Goal: Information Seeking & Learning: Learn about a topic

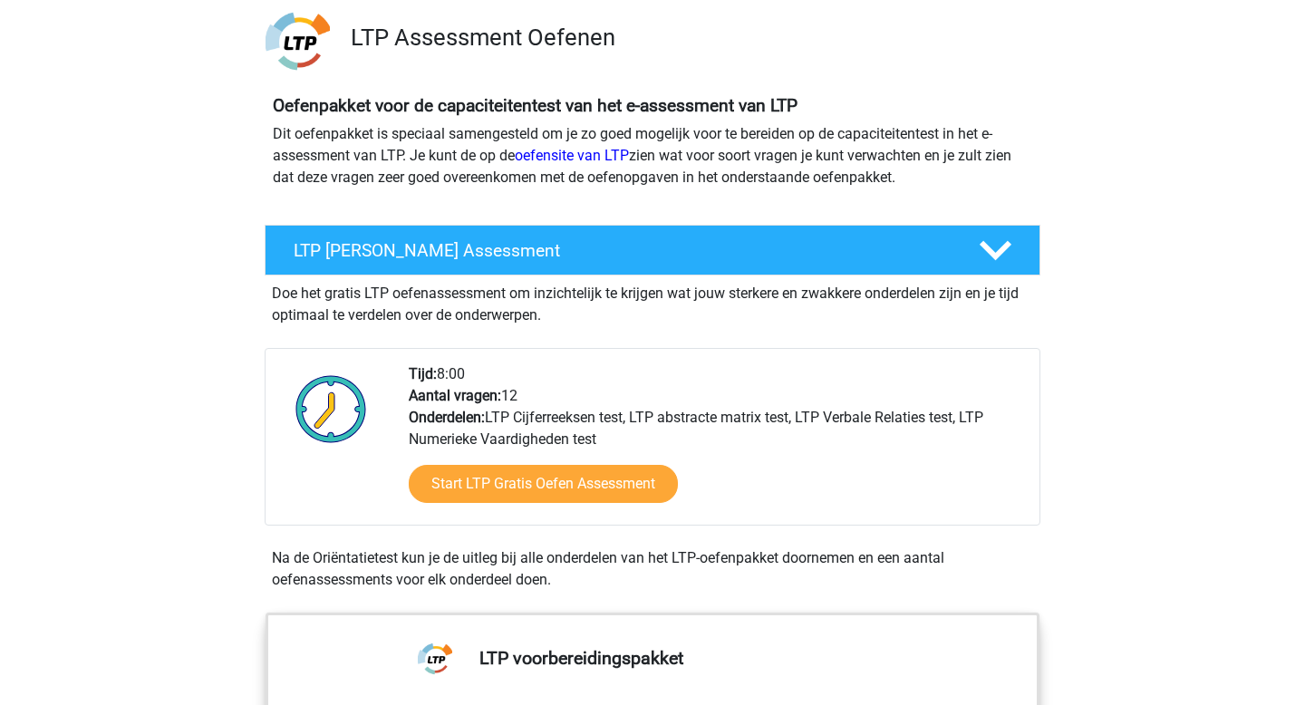
scroll to position [126, 0]
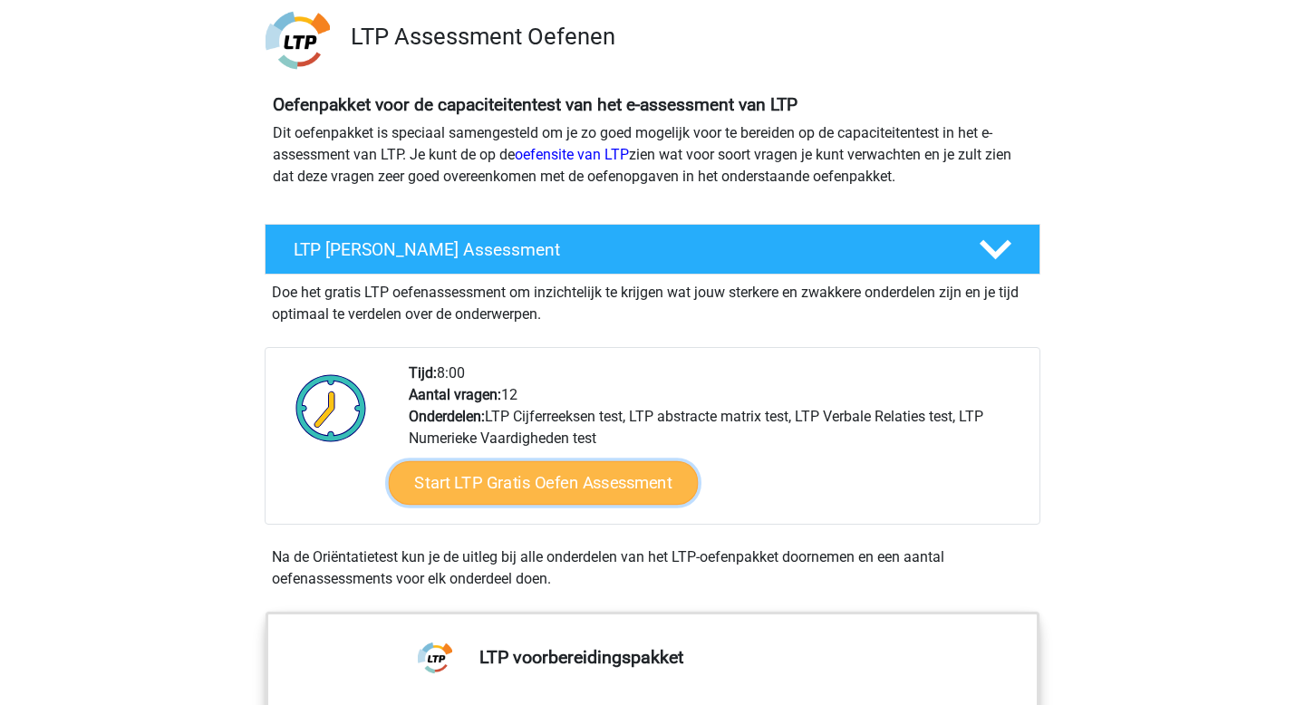
click at [476, 481] on link "Start LTP Gratis Oefen Assessment" at bounding box center [544, 482] width 310 height 43
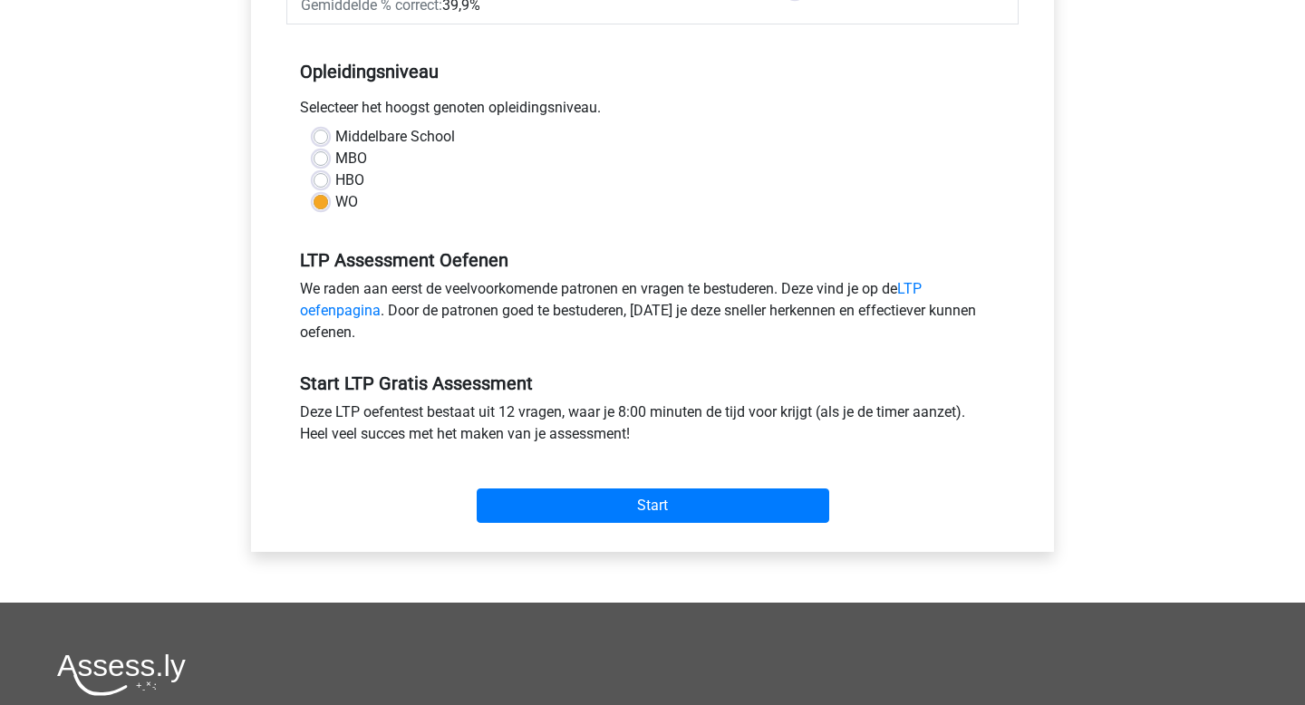
scroll to position [379, 0]
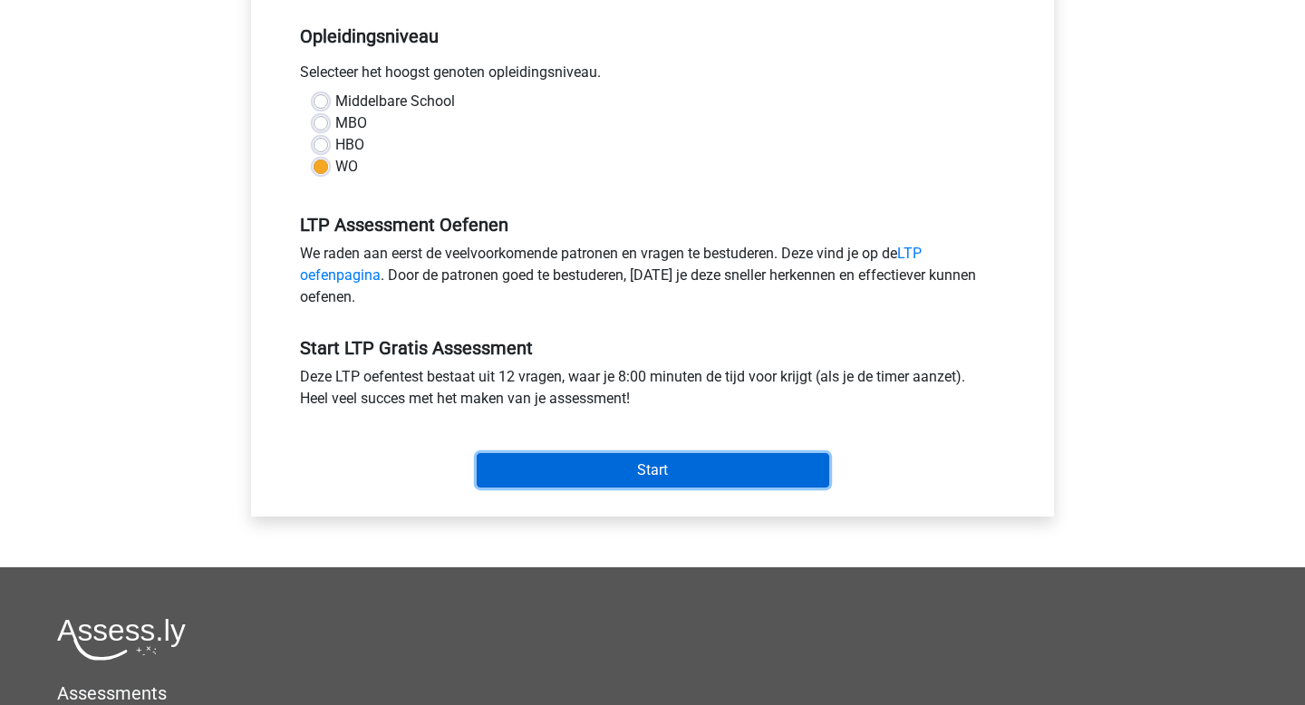
click at [638, 475] on input "Start" at bounding box center [653, 470] width 352 height 34
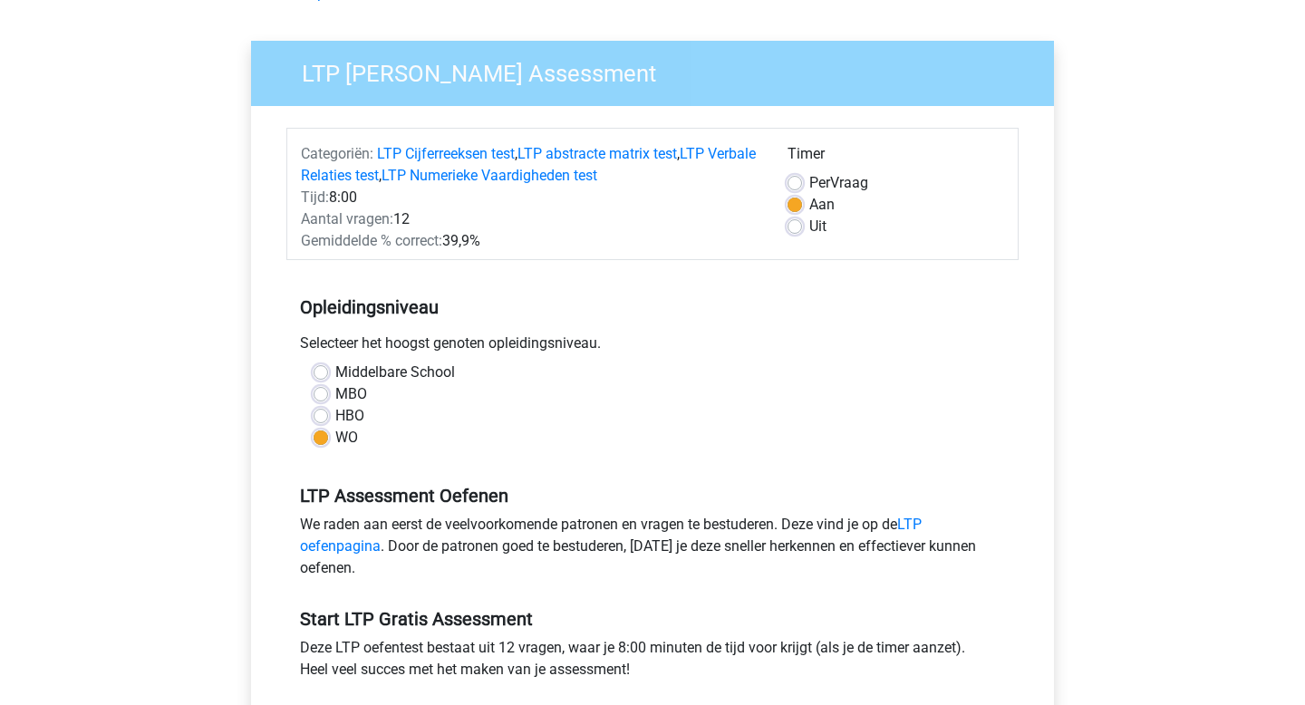
scroll to position [0, 0]
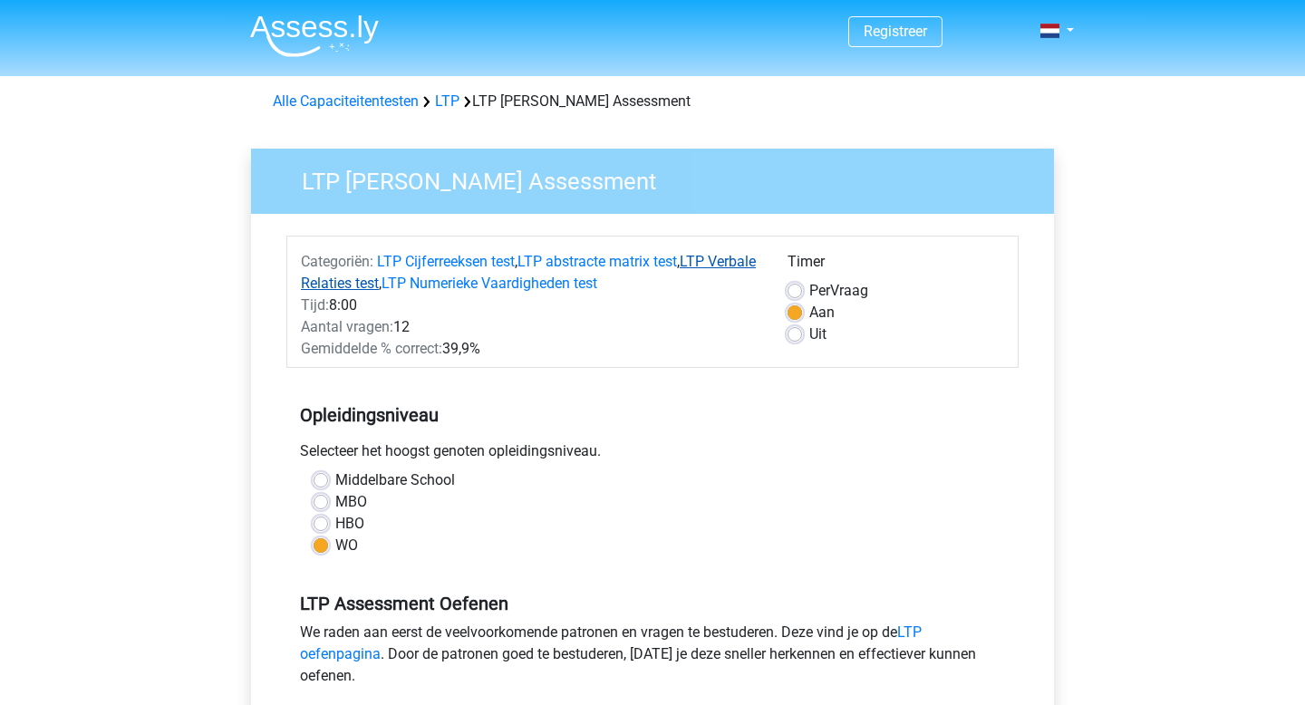
click at [387, 285] on link "LTP Verbale Relaties test" at bounding box center [528, 272] width 455 height 39
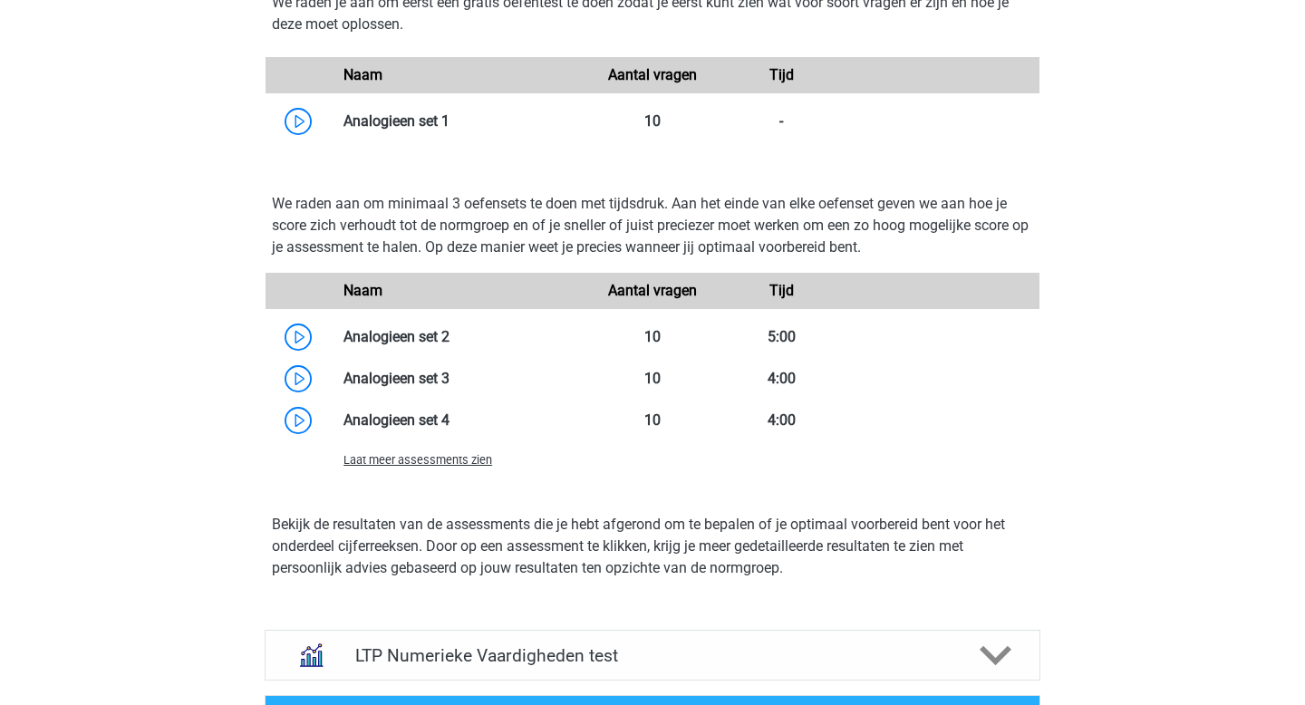
scroll to position [1999, 0]
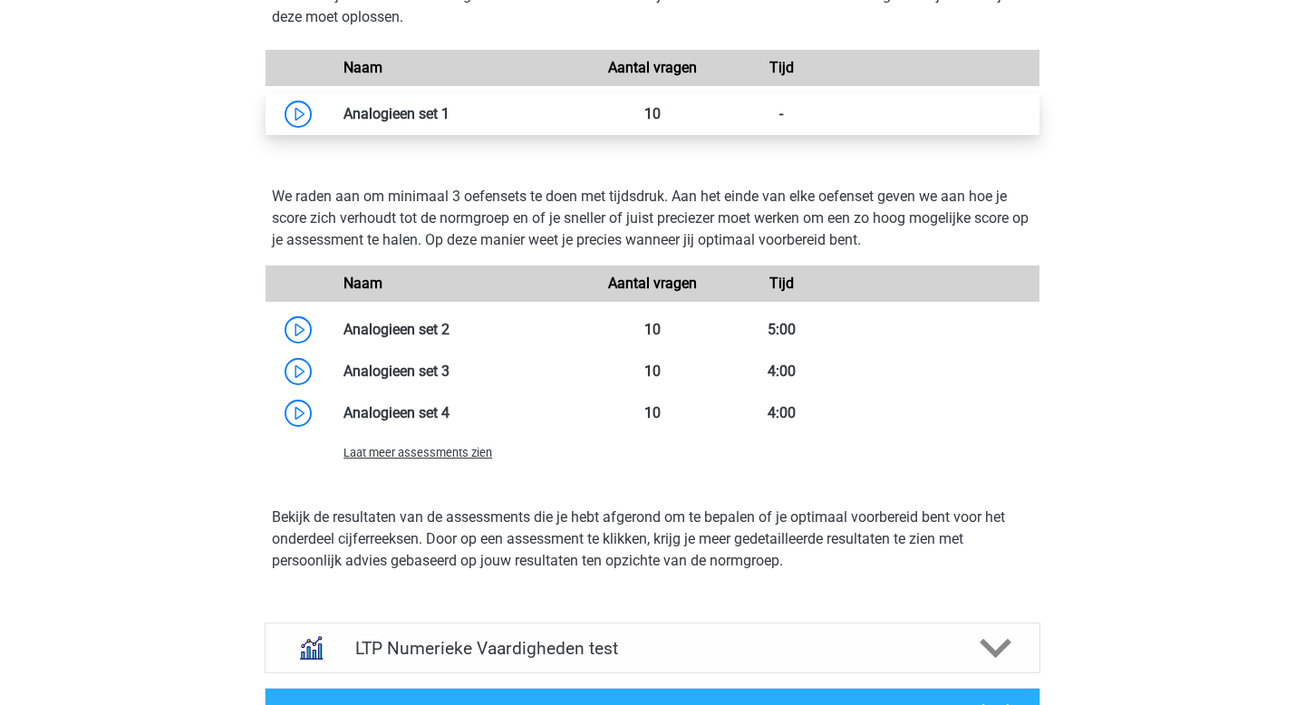
click at [449, 115] on link at bounding box center [449, 113] width 0 height 17
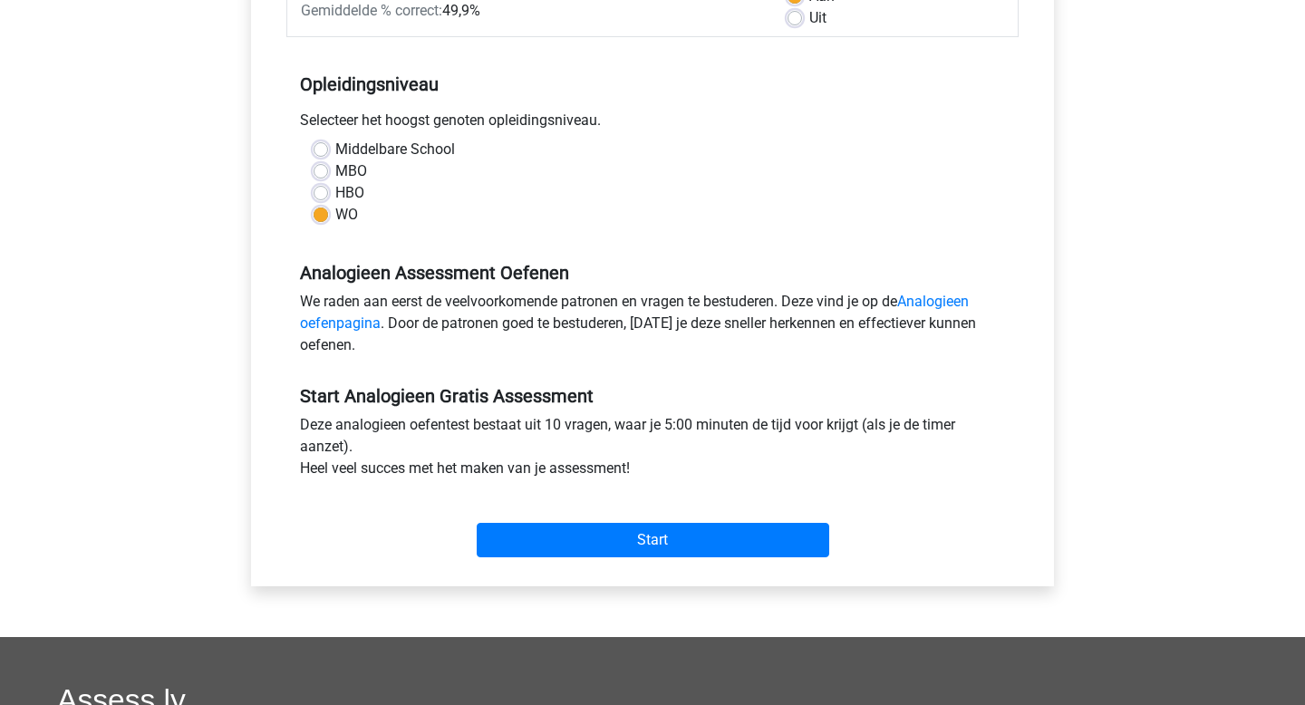
scroll to position [318, 0]
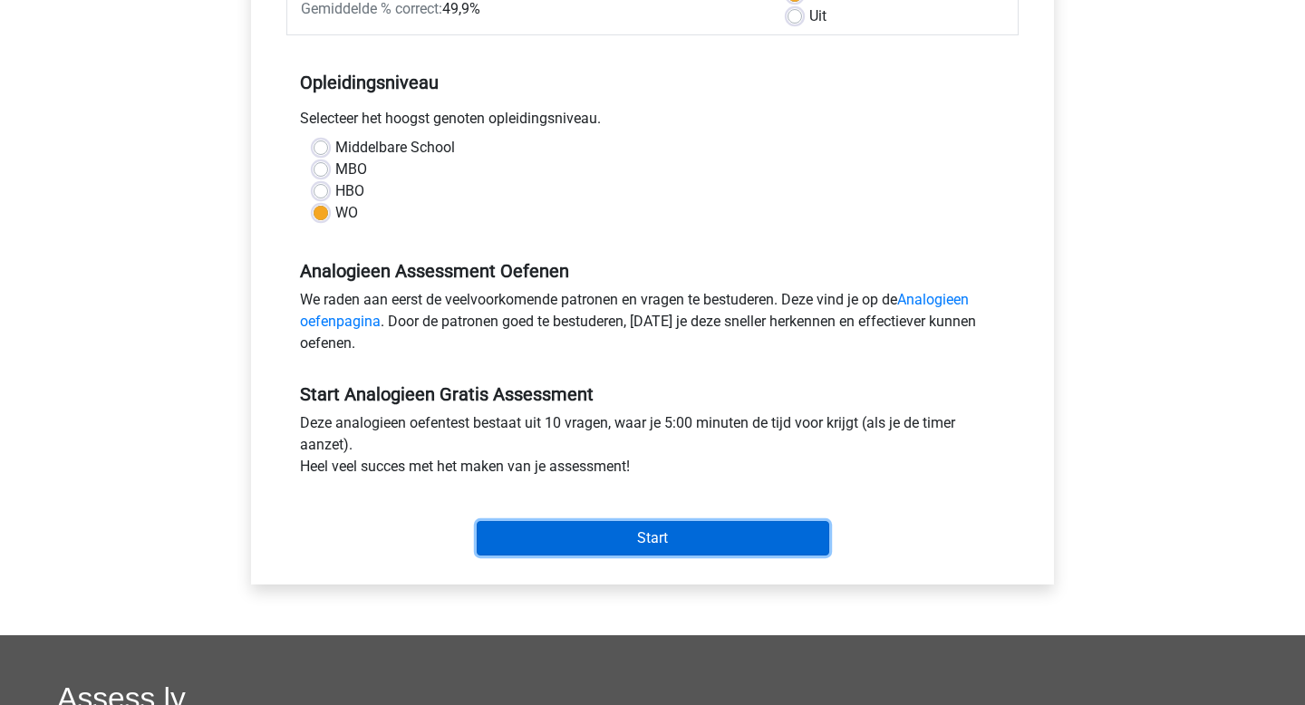
click at [576, 536] on input "Start" at bounding box center [653, 538] width 352 height 34
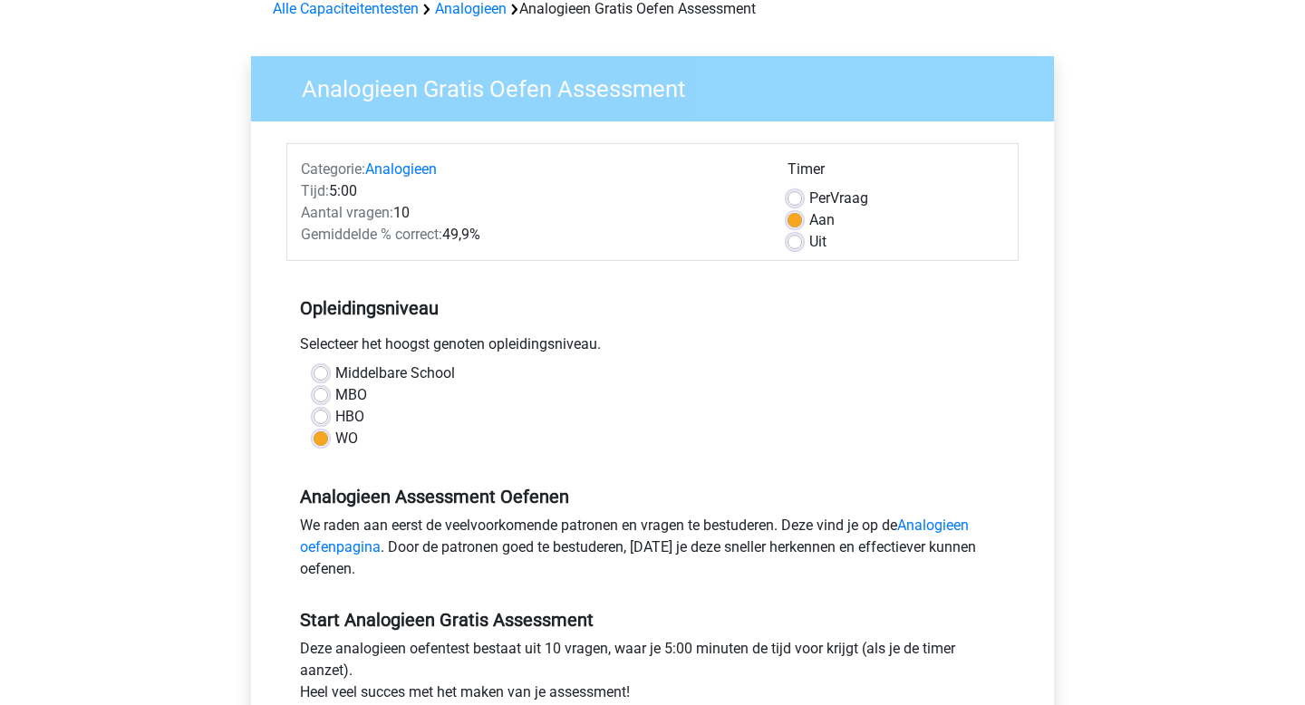
scroll to position [0, 0]
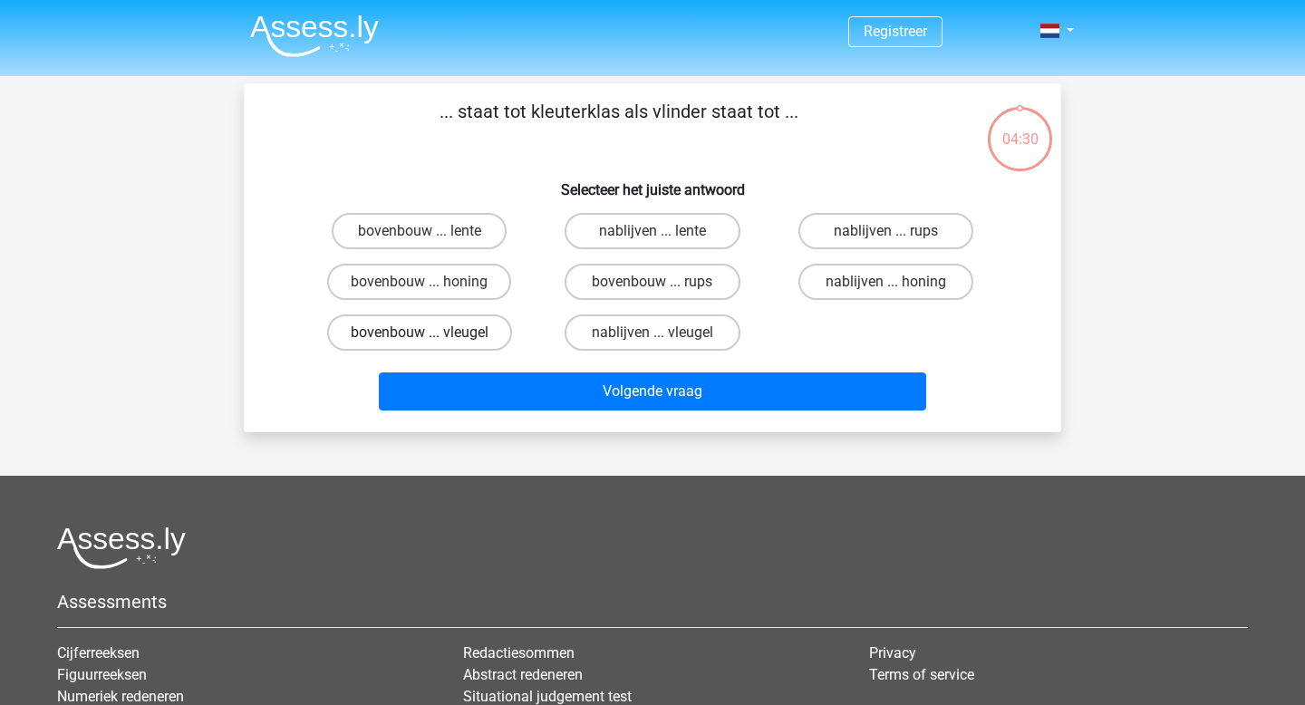
click at [461, 334] on label "bovenbouw ... vleugel" at bounding box center [419, 332] width 185 height 36
click at [431, 334] on input "bovenbouw ... vleugel" at bounding box center [426, 339] width 12 height 12
radio input "true"
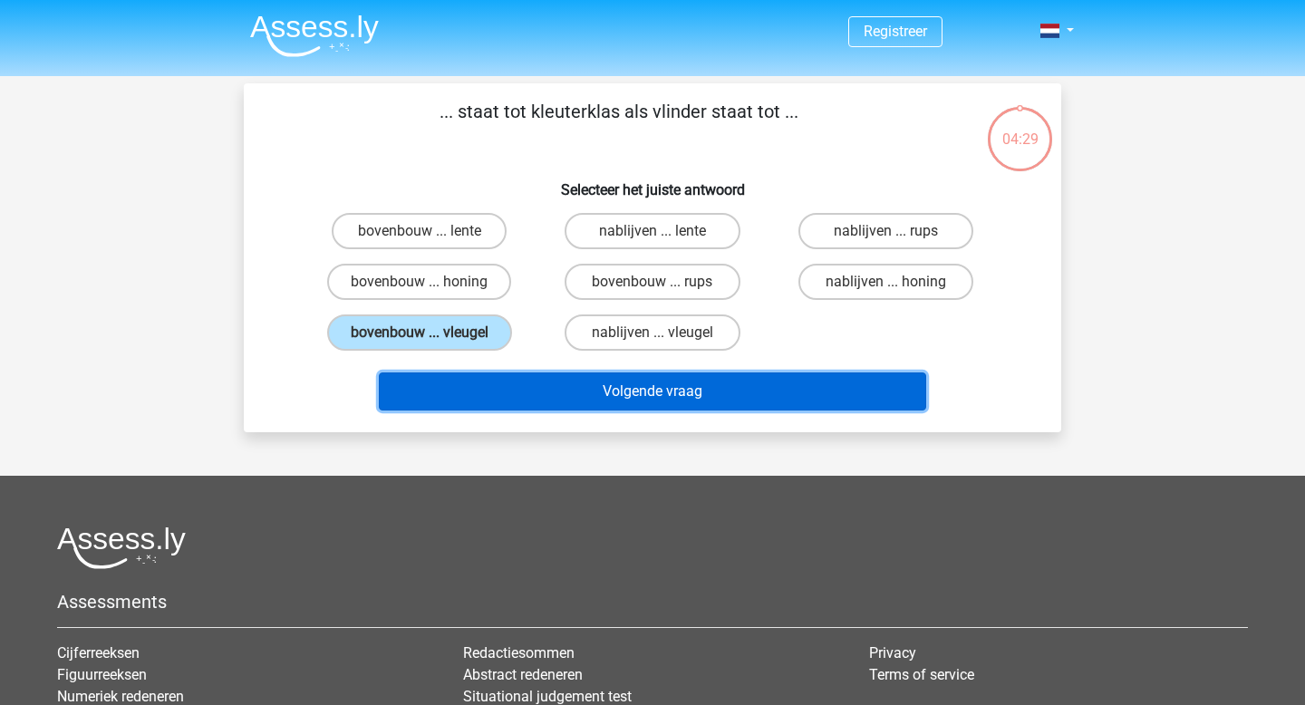
click at [498, 384] on button "Volgende vraag" at bounding box center [653, 391] width 548 height 38
